Goal: Task Accomplishment & Management: Use online tool/utility

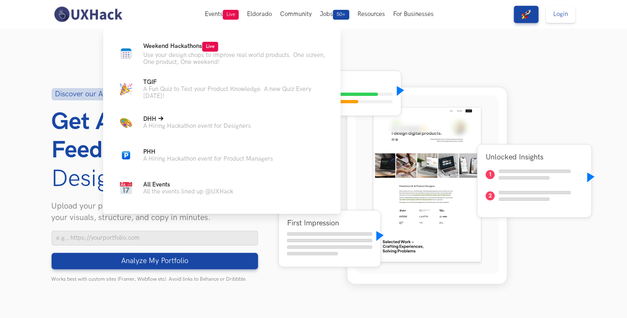
click at [191, 122] on p "DHH Live" at bounding box center [197, 119] width 108 height 7
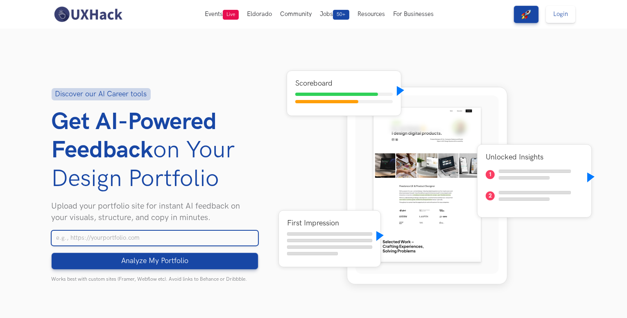
click at [127, 241] on input "Your Portfolio URL" at bounding box center [155, 238] width 207 height 15
click at [52, 253] on button "Analyze My Portfolio Loading" at bounding box center [155, 261] width 207 height 16
click at [176, 241] on input "dheeraj0710/framer/website" at bounding box center [155, 238] width 207 height 15
click at [52, 253] on button "Analyze My Portfolio Loading" at bounding box center [155, 261] width 207 height 16
drag, startPoint x: 167, startPoint y: 238, endPoint x: 0, endPoint y: 268, distance: 169.8
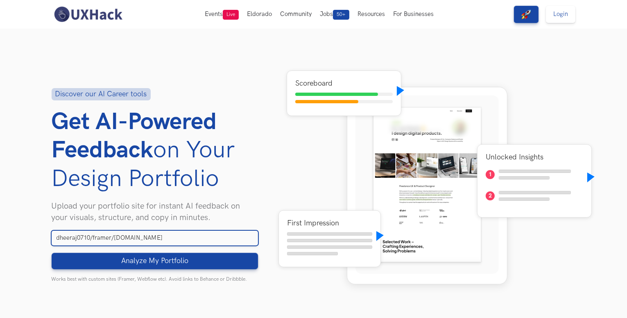
click at [0, 268] on section "Discover our AI Career tools Get AI-Powered Feedback on Your Design Portfolio U…" at bounding box center [313, 185] width 627 height 313
paste input "https://dheeraj0710.framer.website/"
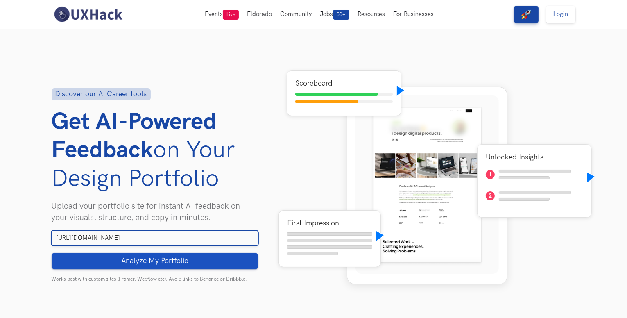
type input "https://dheeraj0710.framer.website/"
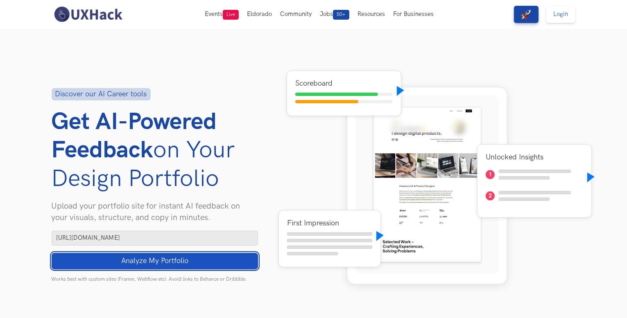
click at [90, 260] on button "Analyze My Portfolio Loading" at bounding box center [155, 261] width 207 height 16
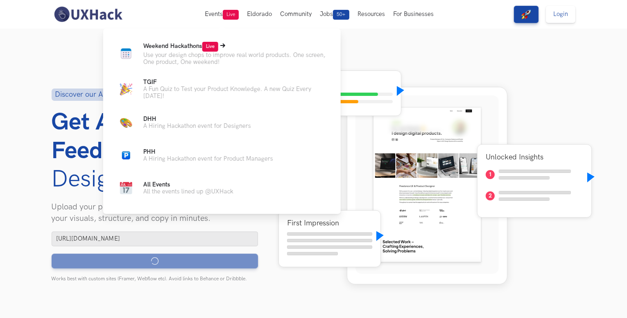
click at [181, 55] on p "Use your design chops to improve real world products. One screen, One product, …" at bounding box center [235, 59] width 184 height 14
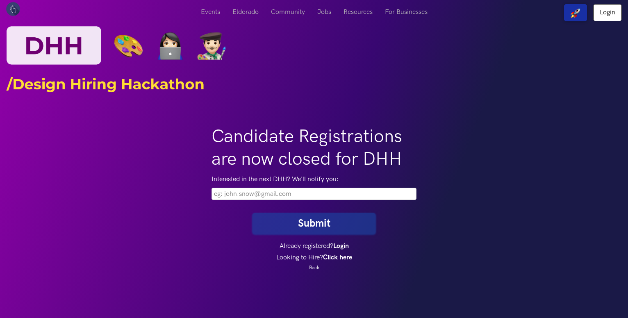
click at [252, 189] on input "email" at bounding box center [313, 194] width 205 height 12
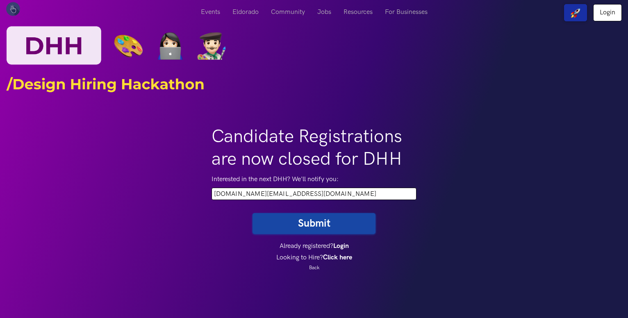
type input "dheeraj0710.tech@gmail.com"
click at [263, 220] on button "Submit" at bounding box center [313, 223] width 123 height 21
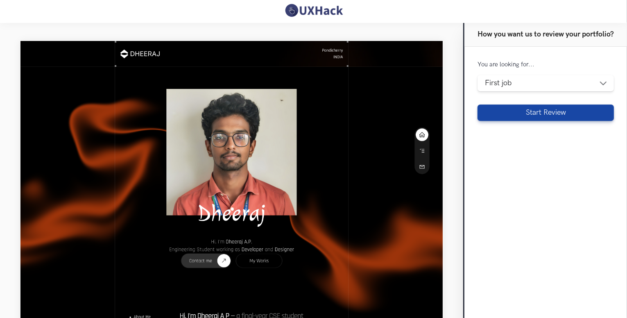
click at [494, 91] on form "You are looking for... Design internship First job Career transition To switch …" at bounding box center [546, 90] width 136 height 61
click at [495, 86] on select "Design internship First job Career transition To switch to higher or same role" at bounding box center [546, 83] width 136 height 16
select select "design-internship"
click at [478, 75] on select "Design internship First job Career transition To switch to higher or same role" at bounding box center [546, 83] width 136 height 16
click at [508, 84] on select "Design internship First job Career transition To switch to higher or same role" at bounding box center [546, 83] width 136 height 16
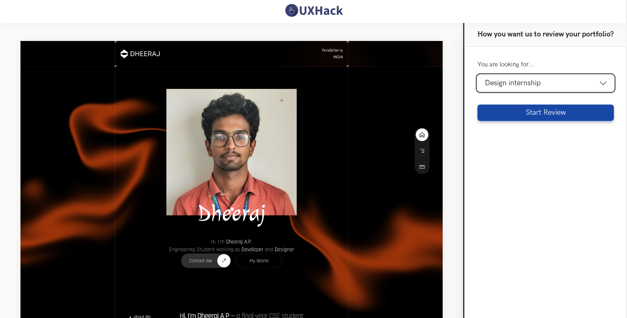
click at [508, 84] on select "Design internship First job Career transition To switch to higher or same role" at bounding box center [546, 83] width 136 height 16
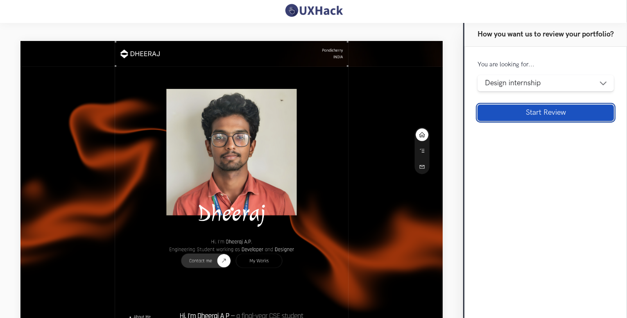
click at [514, 114] on button "Start Review" at bounding box center [546, 112] width 136 height 16
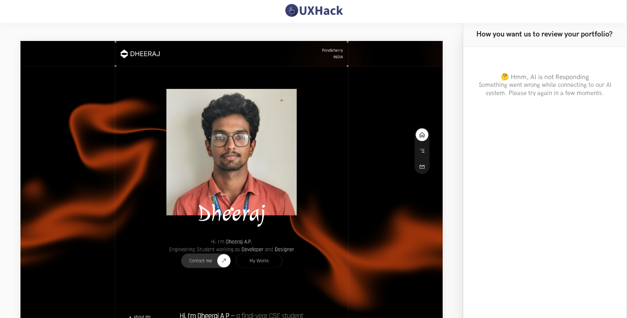
click at [557, 83] on p "Something went wrong while connecting to our AI system. Please try again in a f…" at bounding box center [546, 89] width 138 height 17
click at [524, 86] on p "Something went wrong while connecting to our AI system. Please try again in a f…" at bounding box center [546, 89] width 138 height 17
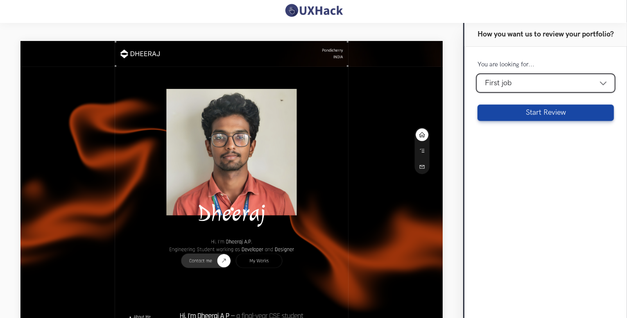
click at [560, 89] on select "Design [DEMOGRAPHIC_DATA] First job Career transition To switch to higher or sa…" at bounding box center [546, 83] width 136 height 16
select select "design-internship"
click at [478, 75] on select "Design [DEMOGRAPHIC_DATA] First job Career transition To switch to higher or sa…" at bounding box center [546, 83] width 136 height 16
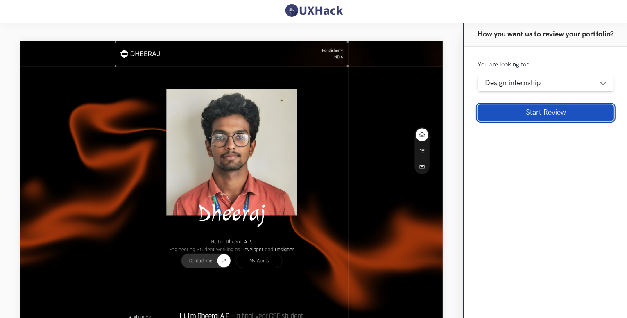
click at [559, 113] on button "Start Review" at bounding box center [546, 112] width 136 height 16
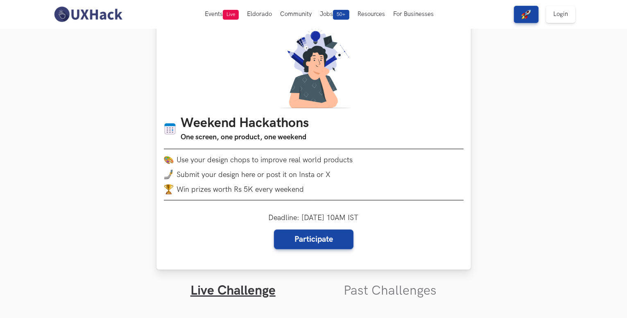
scroll to position [20, 0]
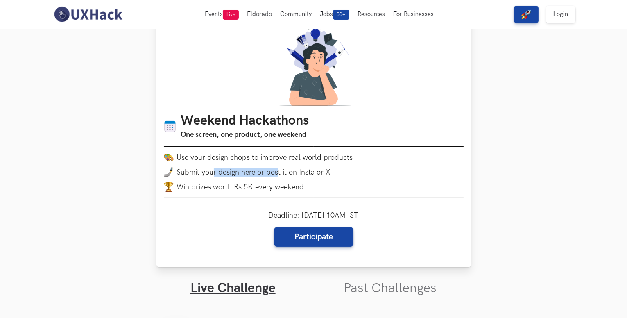
drag, startPoint x: 215, startPoint y: 172, endPoint x: 279, endPoint y: 175, distance: 64.4
click at [279, 175] on span "Submit your design here or post it on Insta or X" at bounding box center [254, 172] width 154 height 9
drag, startPoint x: 232, startPoint y: 189, endPoint x: 289, endPoint y: 189, distance: 57.0
click at [289, 189] on li "Win prizes worth Rs 5K every weekend" at bounding box center [314, 187] width 300 height 10
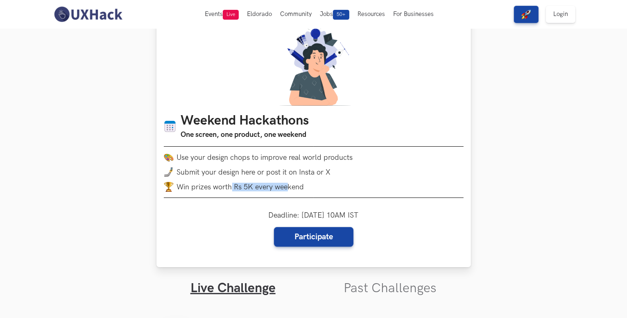
click at [289, 189] on li "Win prizes worth Rs 5K every weekend" at bounding box center [314, 187] width 300 height 10
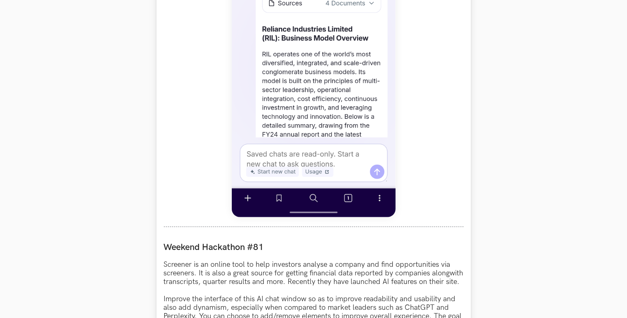
scroll to position [544, 0]
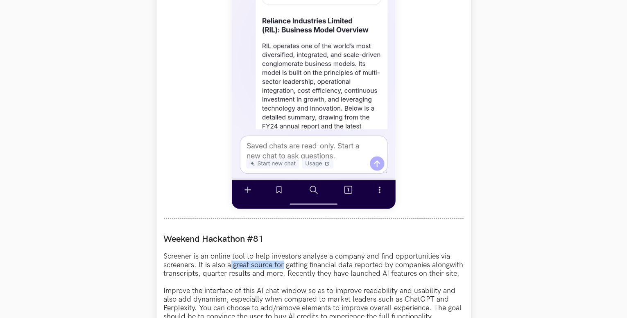
drag, startPoint x: 231, startPoint y: 264, endPoint x: 287, endPoint y: 268, distance: 55.9
click at [287, 268] on p "Screener is an online tool to help investors analyse a company and find opportu…" at bounding box center [314, 308] width 300 height 112
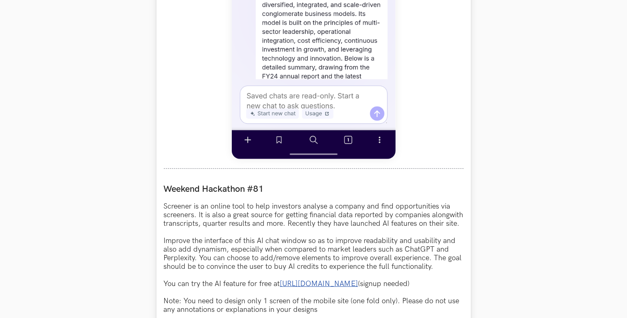
scroll to position [595, 0]
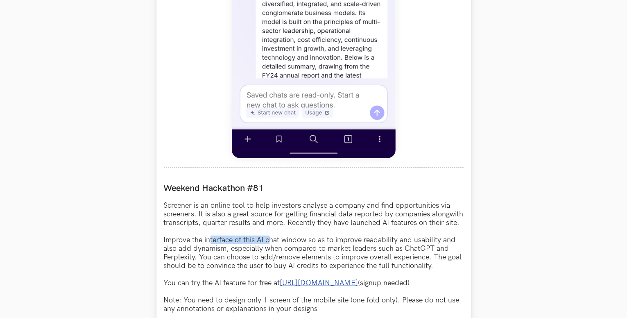
drag, startPoint x: 209, startPoint y: 250, endPoint x: 273, endPoint y: 254, distance: 64.0
click at [273, 254] on p "Screener is an online tool to help investors analyse a company and find opportu…" at bounding box center [314, 257] width 300 height 112
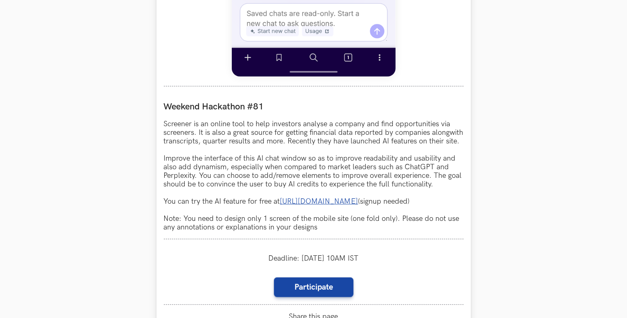
scroll to position [677, 0]
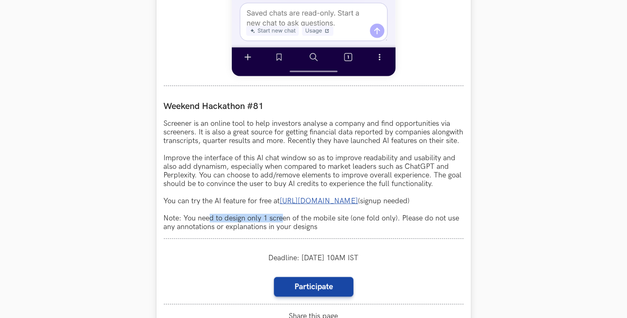
drag, startPoint x: 210, startPoint y: 230, endPoint x: 284, endPoint y: 233, distance: 73.4
click at [284, 231] on p "Screener is an online tool to help investors analyse a company and find opportu…" at bounding box center [314, 175] width 300 height 112
drag, startPoint x: 284, startPoint y: 233, endPoint x: 314, endPoint y: 234, distance: 30.3
click at [314, 231] on p "Screener is an online tool to help investors analyse a company and find opportu…" at bounding box center [314, 175] width 300 height 112
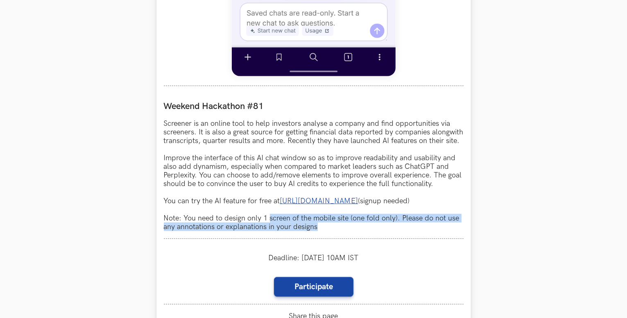
click at [314, 231] on p "Screener is an online tool to help investors analyse a company and find opportu…" at bounding box center [314, 175] width 300 height 112
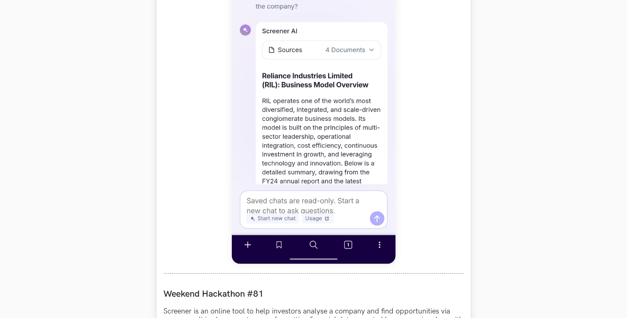
scroll to position [490, 0]
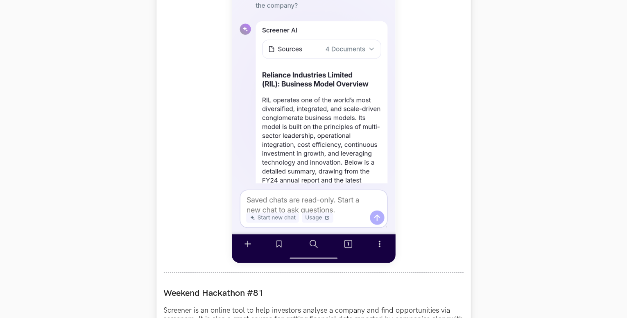
click at [334, 163] on img at bounding box center [314, 81] width 164 height 364
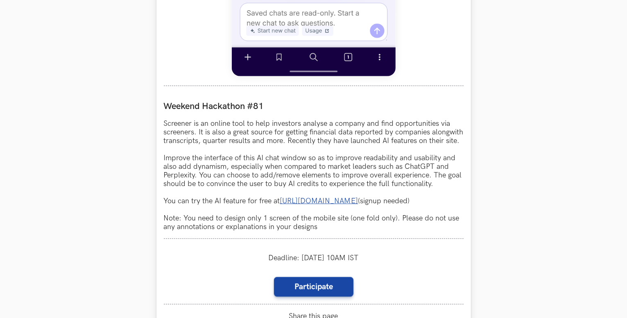
scroll to position [677, 0]
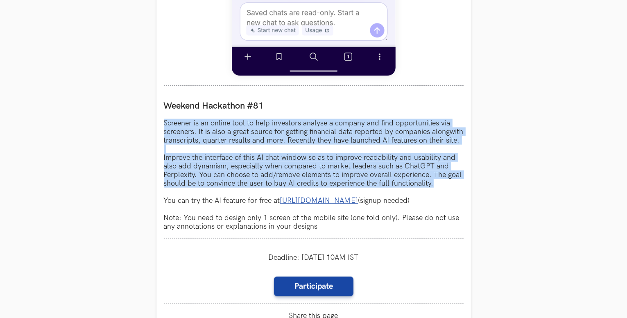
drag, startPoint x: 161, startPoint y: 121, endPoint x: 476, endPoint y: 192, distance: 322.2
click at [476, 192] on section "Weekend Hackathons One screen, one product, one weekend Use your design chops t…" at bounding box center [313, 26] width 627 height 1350
copy p "Screener is an online tool to help investors analyse a company and find opportu…"
click at [318, 141] on p "Screener is an online tool to help investors analyse a company and find opportu…" at bounding box center [314, 175] width 300 height 112
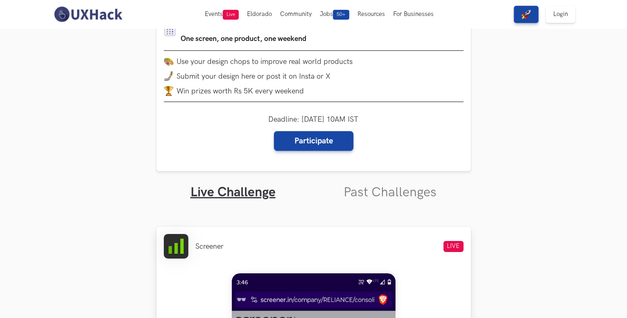
scroll to position [0, 0]
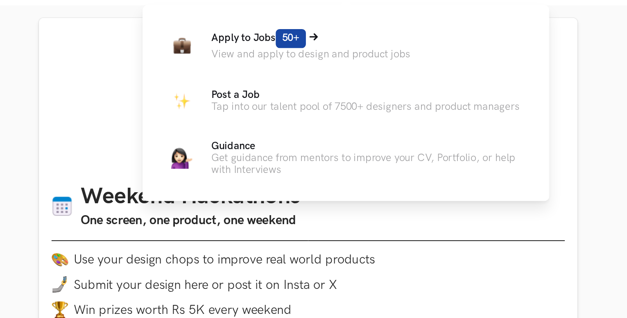
click at [330, 52] on p "Apply to Jobs 50+" at bounding box center [315, 48] width 116 height 11
click at [291, 54] on p "View and apply to design and product jobs" at bounding box center [315, 57] width 116 height 7
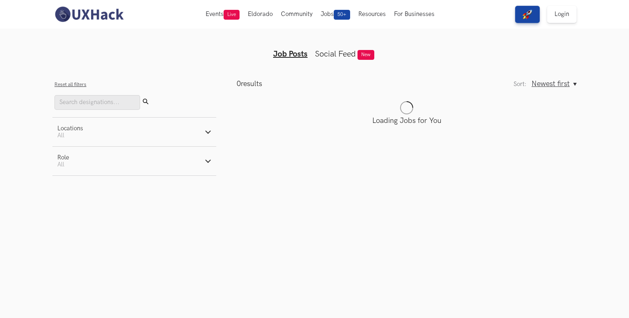
click at [208, 136] on button "Locations Active filters: All" at bounding box center [134, 132] width 164 height 29
click at [156, 226] on button "Role Active filters: All" at bounding box center [134, 218] width 164 height 29
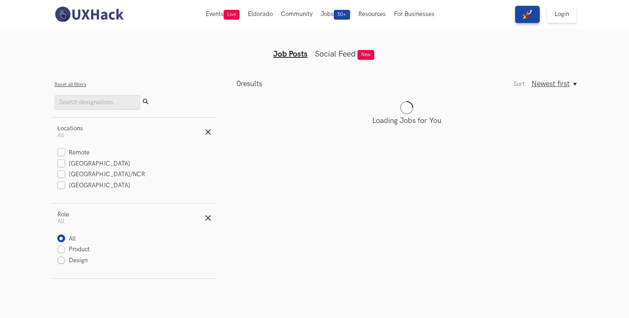
click at [70, 261] on label "Design" at bounding box center [72, 261] width 30 height 9
click at [65, 261] on input "Design" at bounding box center [61, 261] width 8 height 8
radio input "true"
click at [77, 167] on label "[GEOGRAPHIC_DATA]" at bounding box center [93, 164] width 73 height 9
click at [65, 167] on input "[GEOGRAPHIC_DATA]" at bounding box center [61, 164] width 8 height 8
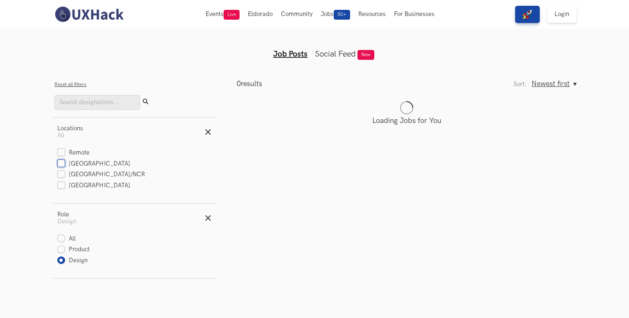
checkbox input "true"
click at [296, 163] on main "0 results Sort: Newest first Oldest first Newest first Sort: Newest first Oldes…" at bounding box center [396, 178] width 361 height 199
click at [344, 150] on main "0 results Sort: Newest first Oldest first Newest first Sort: Newest first Oldes…" at bounding box center [396, 178] width 361 height 199
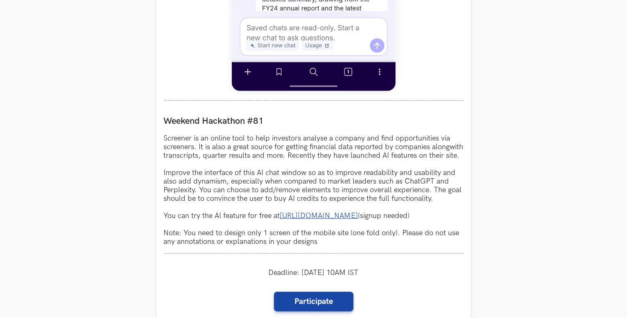
scroll to position [662, 0]
click at [166, 135] on p "Screener is an online tool to help investors analyse a company and find opportu…" at bounding box center [314, 190] width 300 height 112
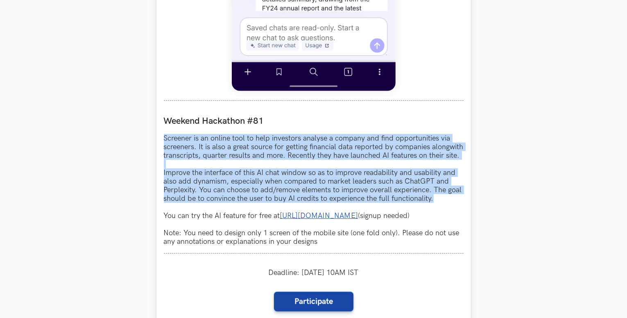
drag, startPoint x: 434, startPoint y: 210, endPoint x: 161, endPoint y: 136, distance: 282.7
click at [161, 136] on div "Screener LIVE Weekend Hackathon #81 Screener is an online tool to help investor…" at bounding box center [314, 28] width 315 height 697
copy p "Screener is an online tool to help investors analyse a company and find opportu…"
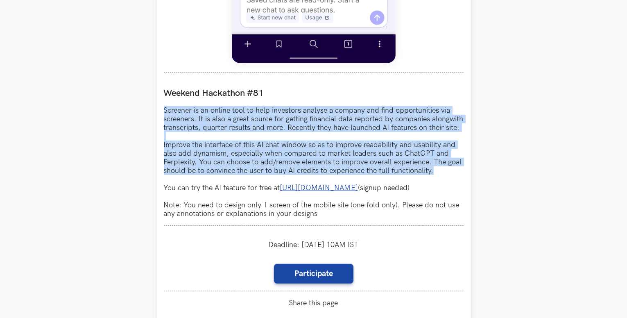
scroll to position [692, 0]
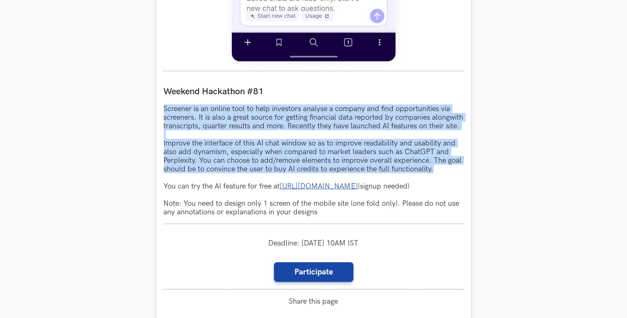
click at [313, 191] on link "[URL][DOMAIN_NAME]" at bounding box center [319, 186] width 78 height 9
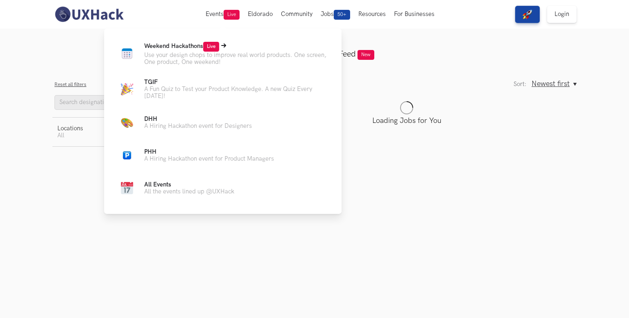
click at [191, 55] on p "Use your design chops to improve real world products. One screen, One product, …" at bounding box center [236, 59] width 184 height 14
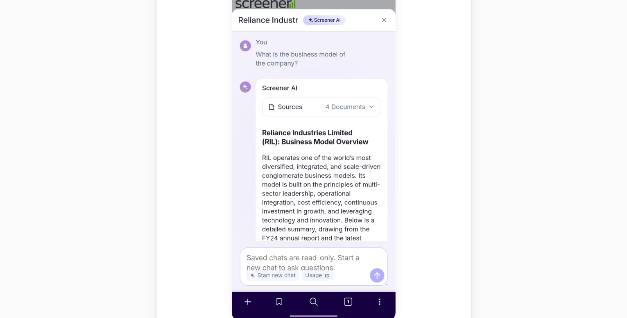
scroll to position [433, 0]
